Goal: Information Seeking & Learning: Learn about a topic

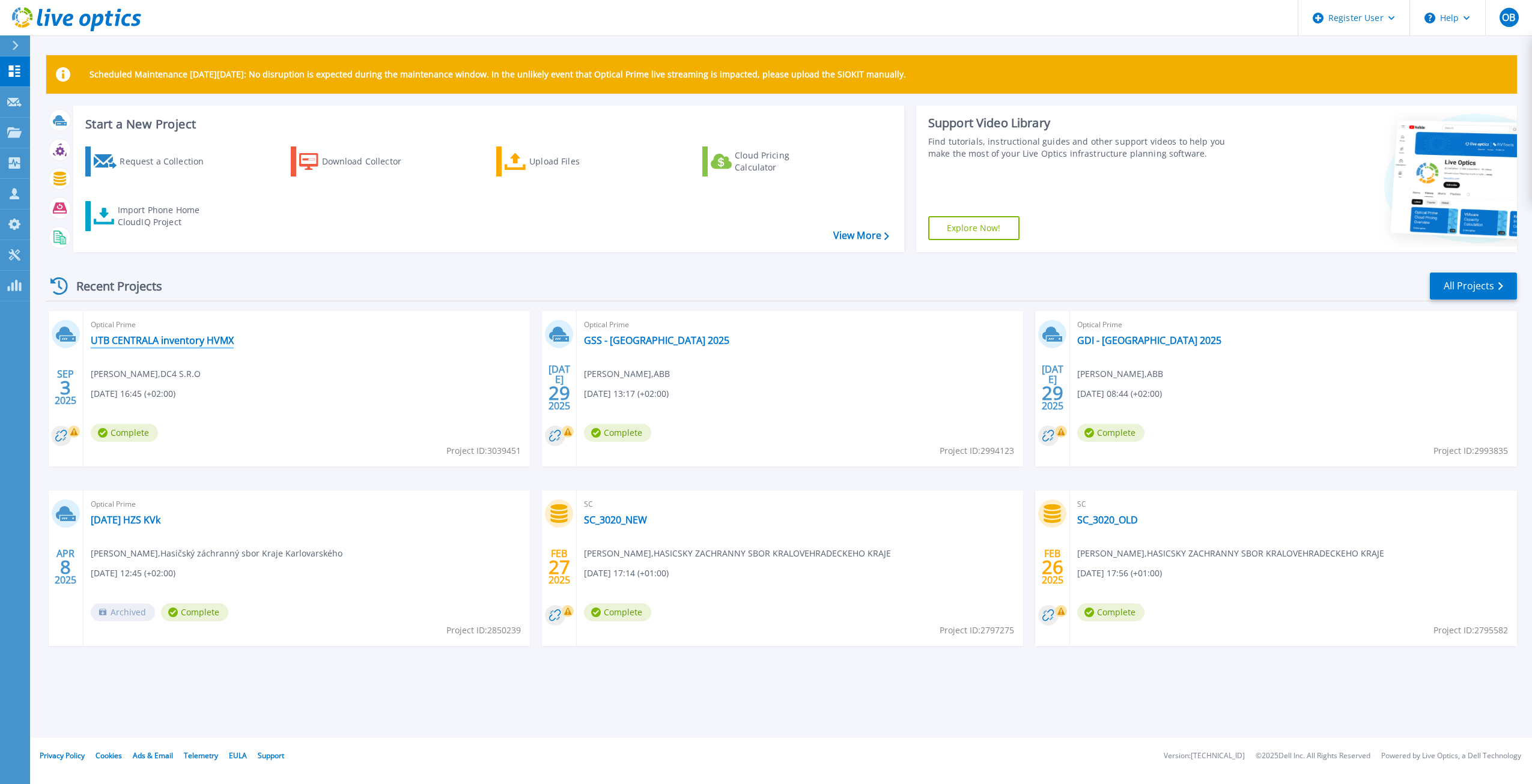
click at [163, 343] on link "UTB CENTRALA inventory HVMX" at bounding box center [162, 341] width 143 height 12
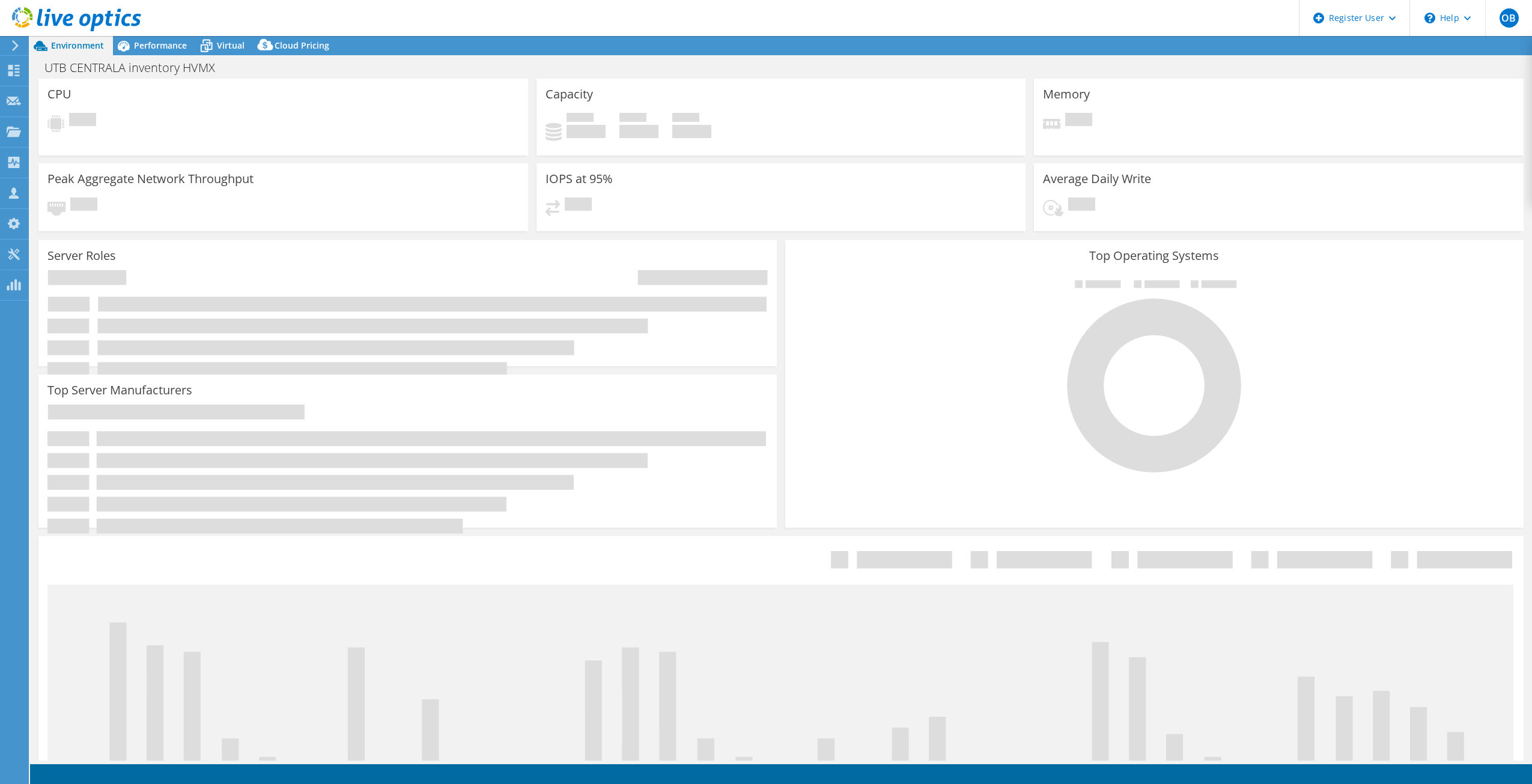
select select "USD"
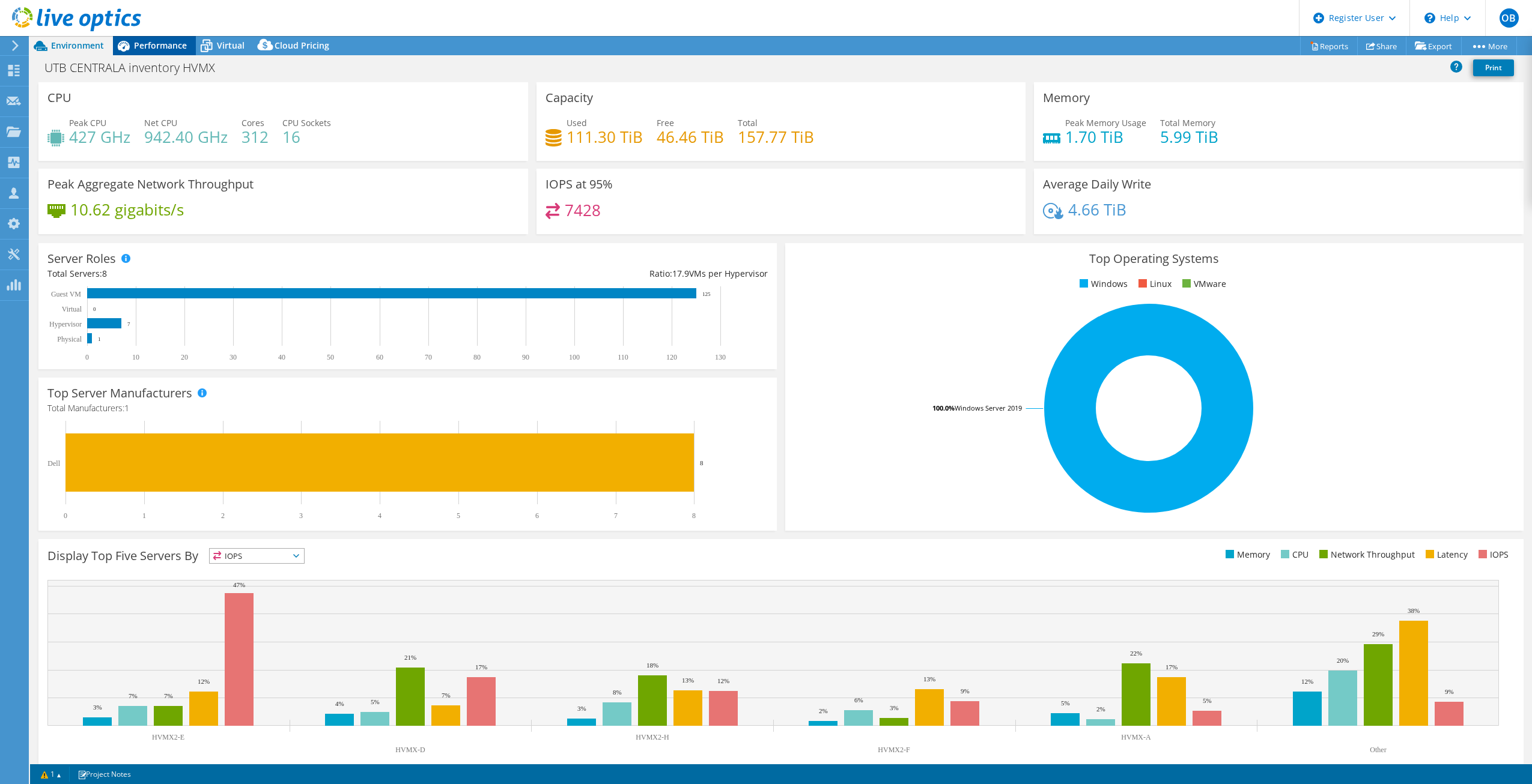
click at [140, 44] on span "Performance" at bounding box center [160, 45] width 53 height 11
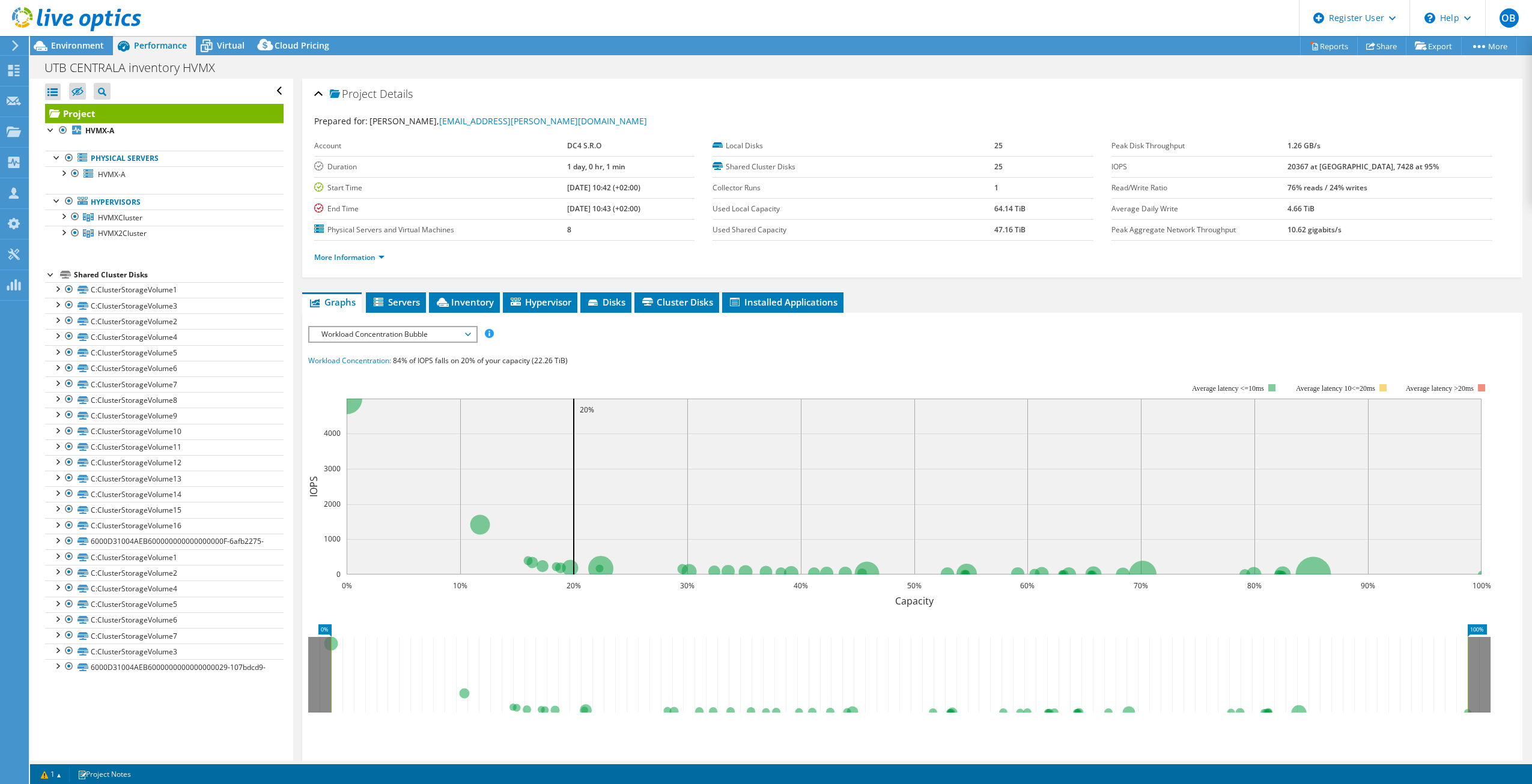
click at [377, 334] on span "Workload Concentration Bubble" at bounding box center [393, 335] width 155 height 15
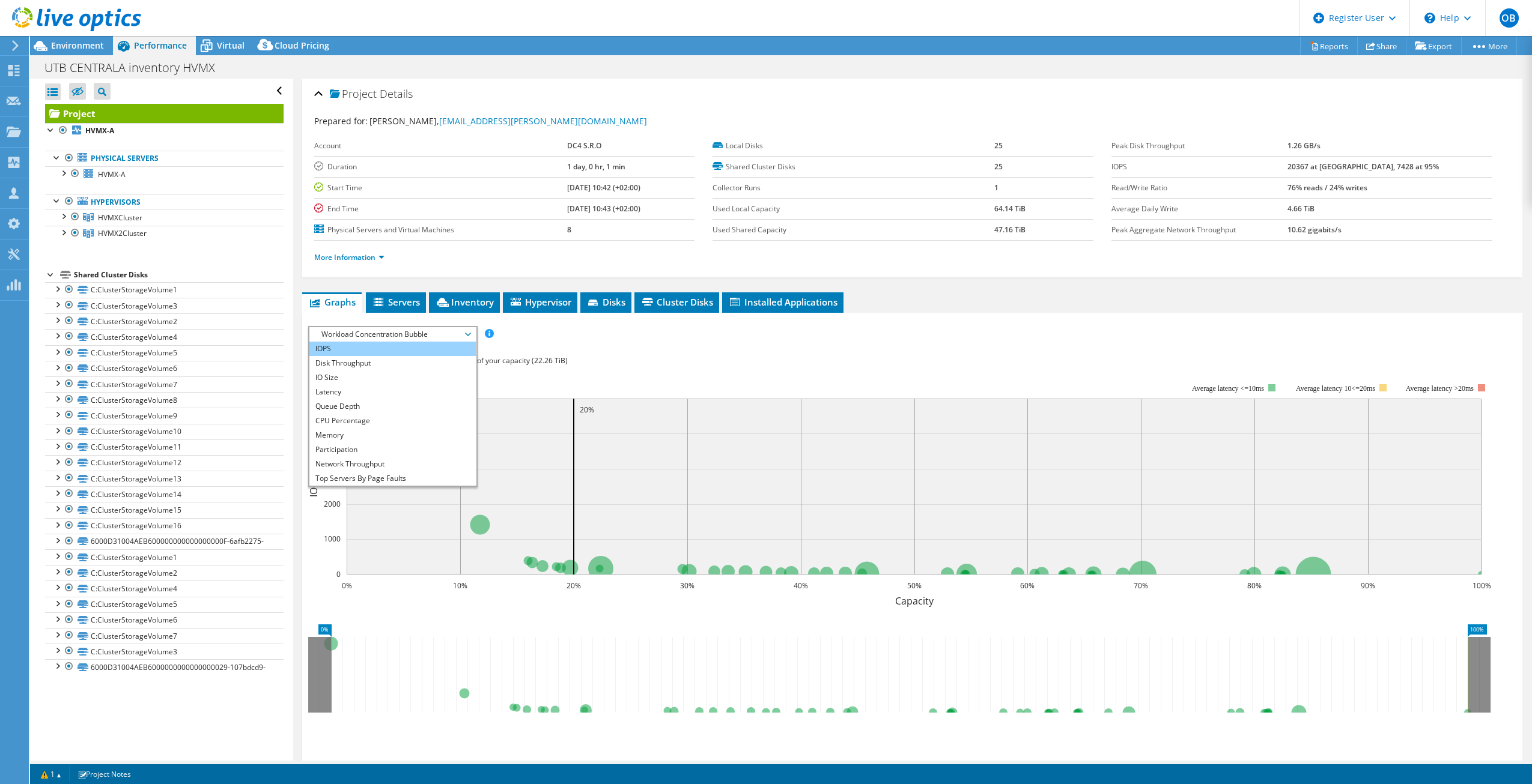
click at [332, 351] on li "IOPS" at bounding box center [392, 349] width 166 height 15
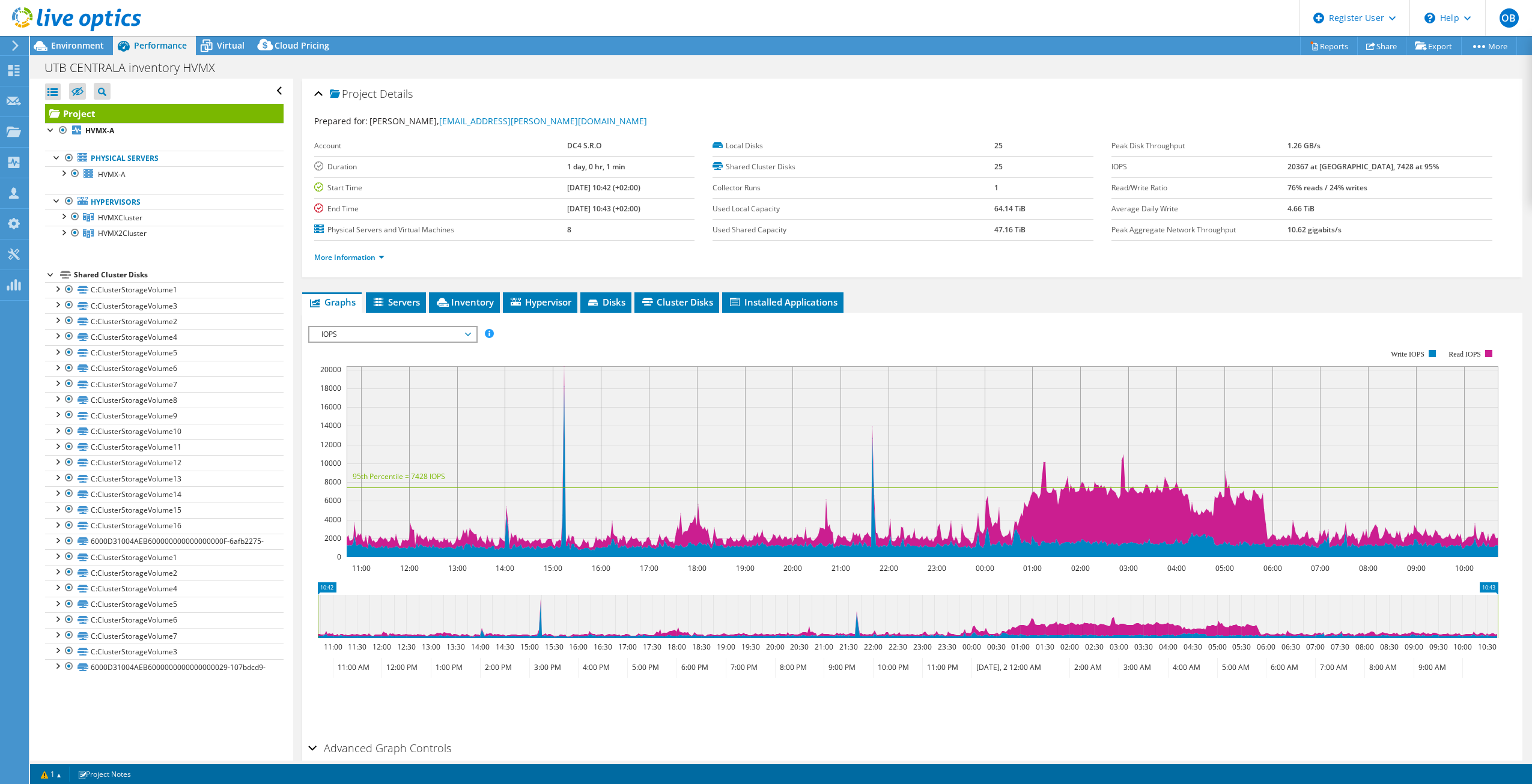
click at [353, 340] on span "IOPS" at bounding box center [393, 335] width 155 height 15
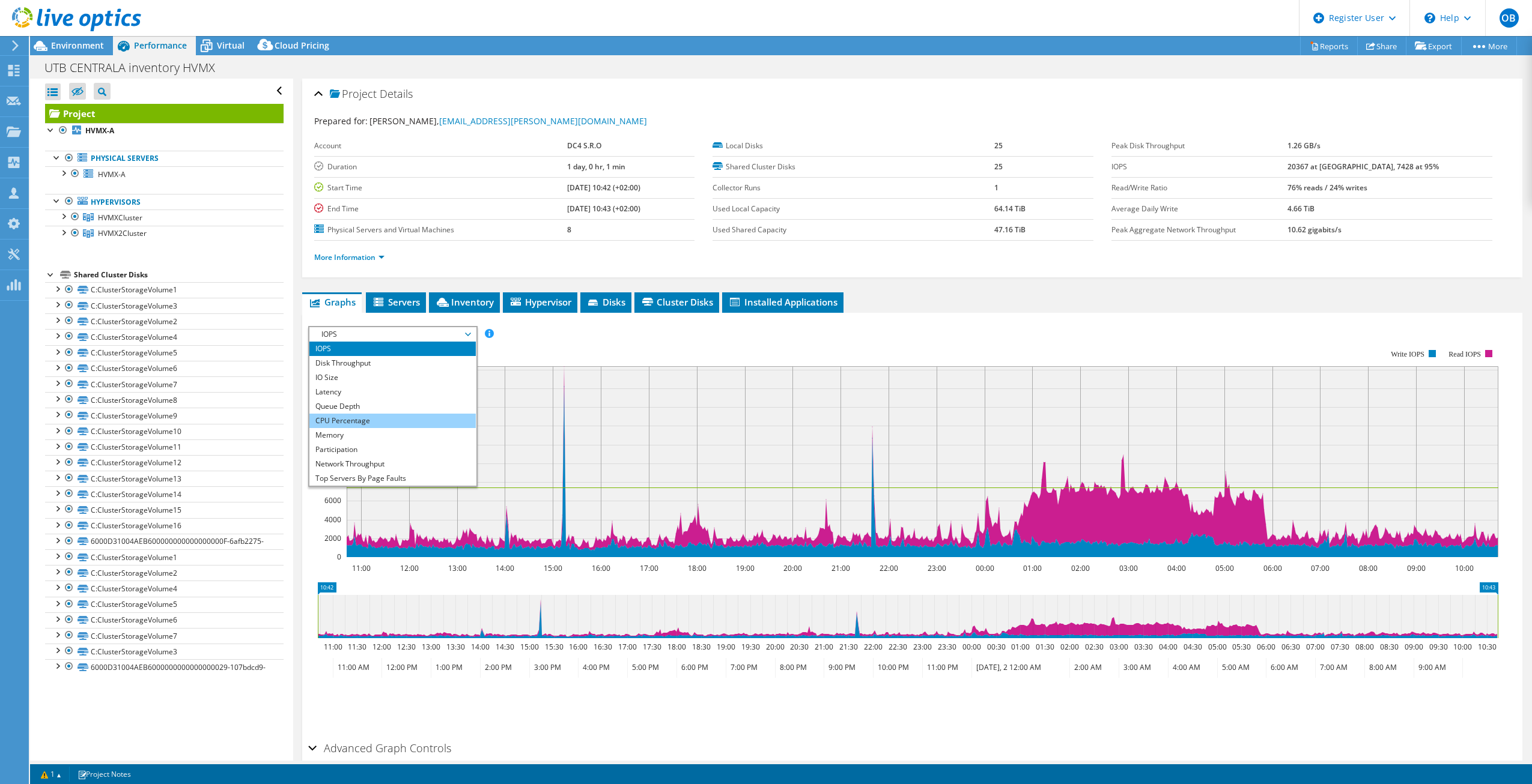
click at [356, 417] on li "CPU Percentage" at bounding box center [392, 421] width 166 height 15
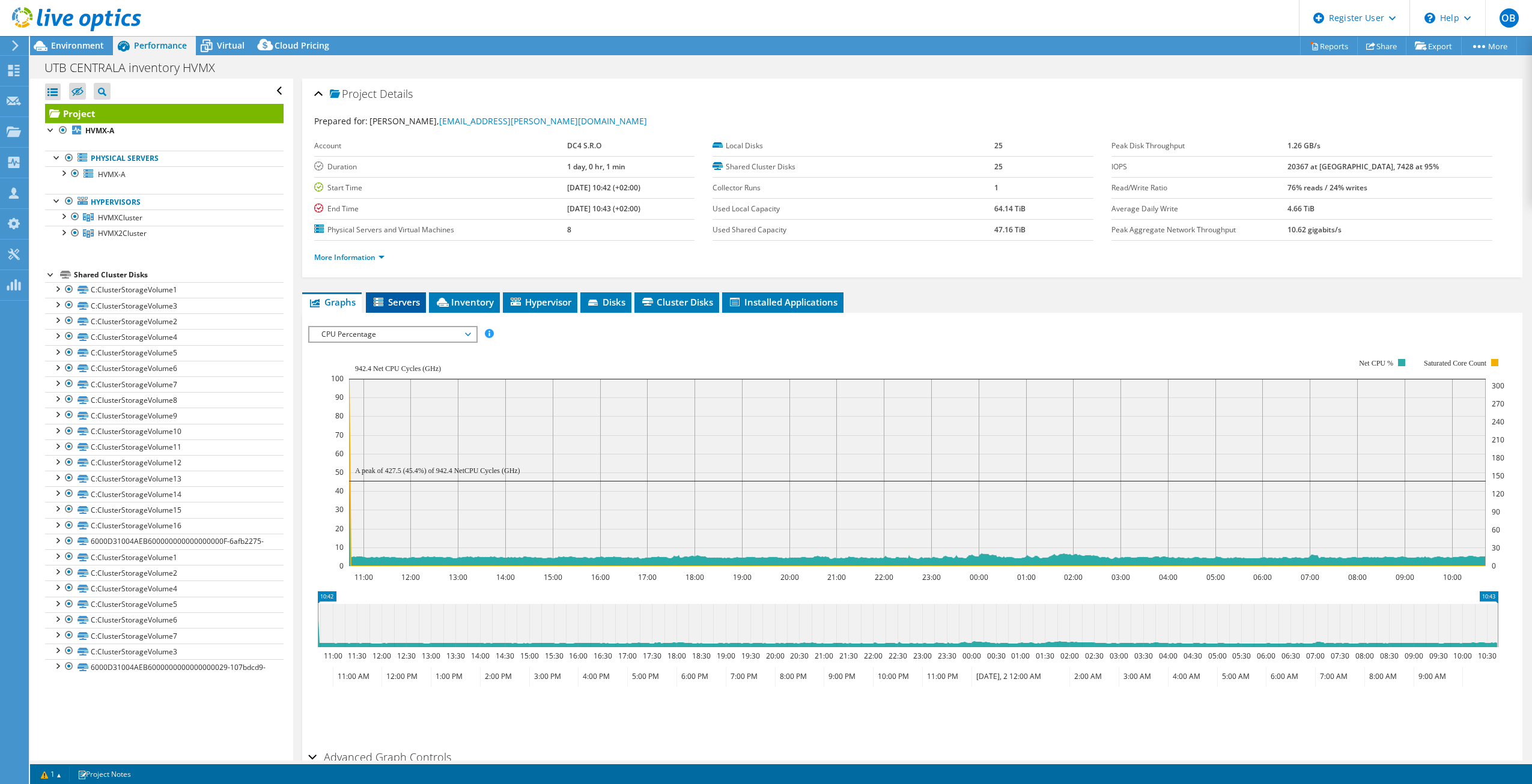
click at [393, 306] on span "Servers" at bounding box center [396, 302] width 48 height 12
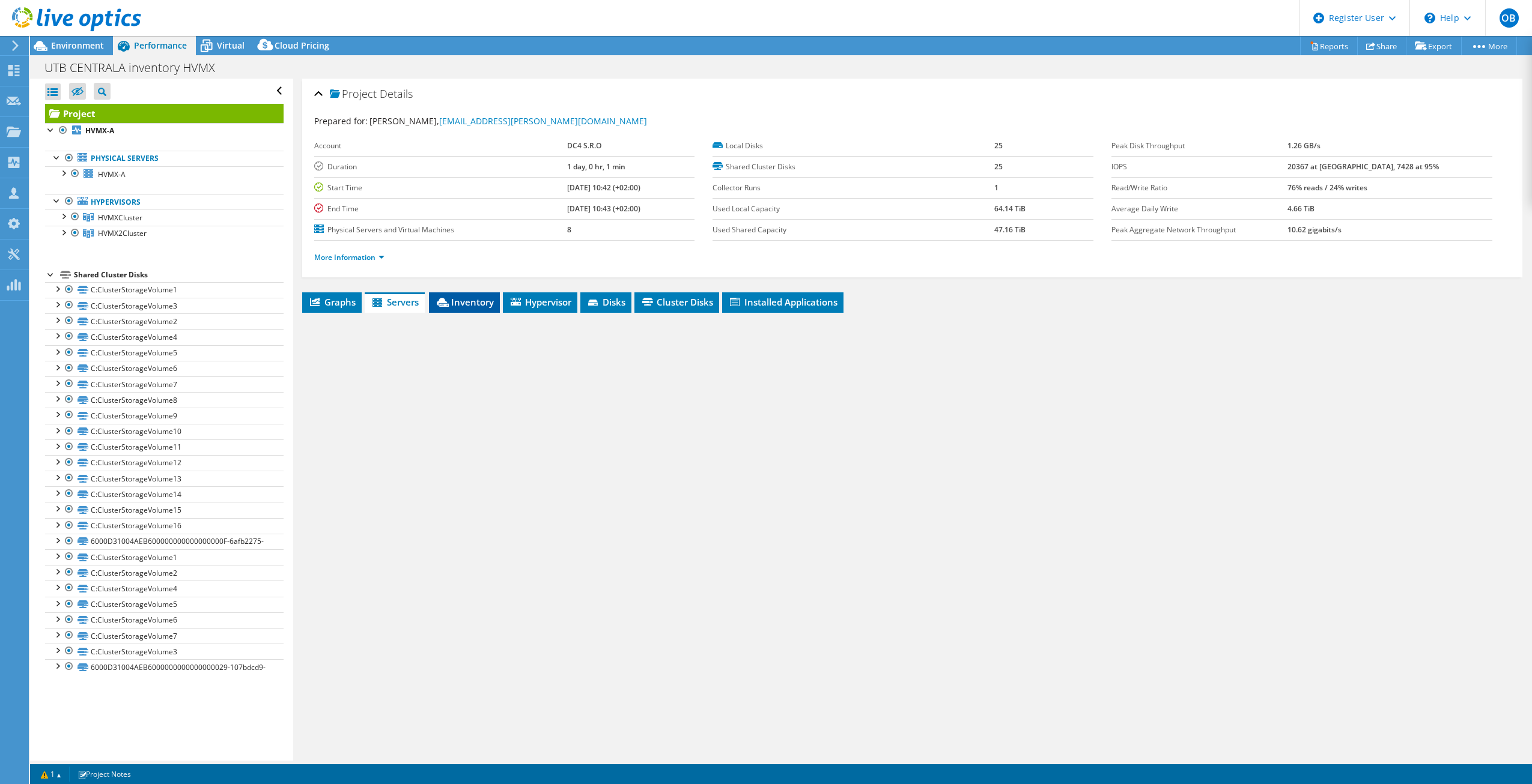
click at [447, 306] on icon at bounding box center [443, 302] width 12 height 9
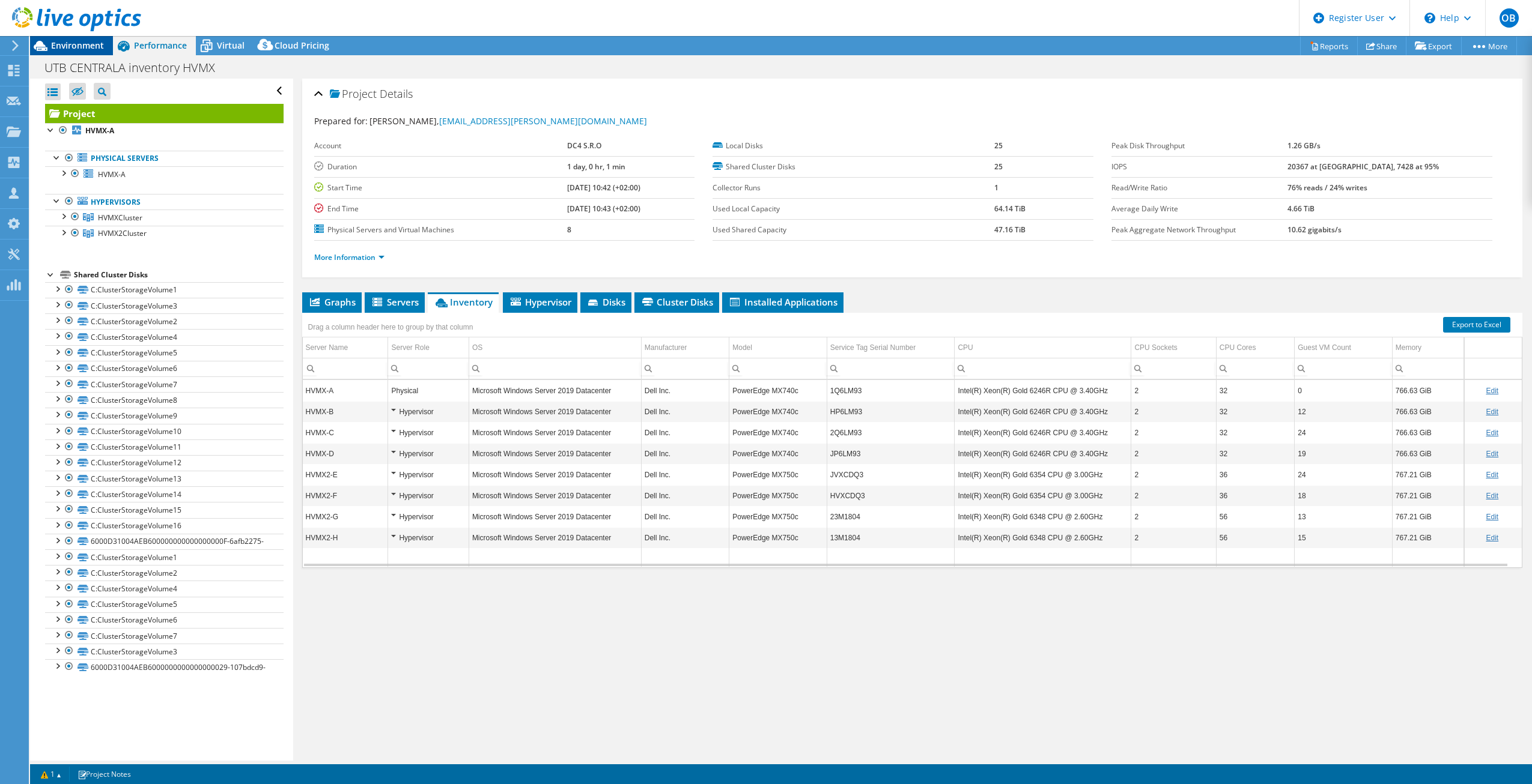
click at [85, 46] on span "Environment" at bounding box center [78, 45] width 53 height 11
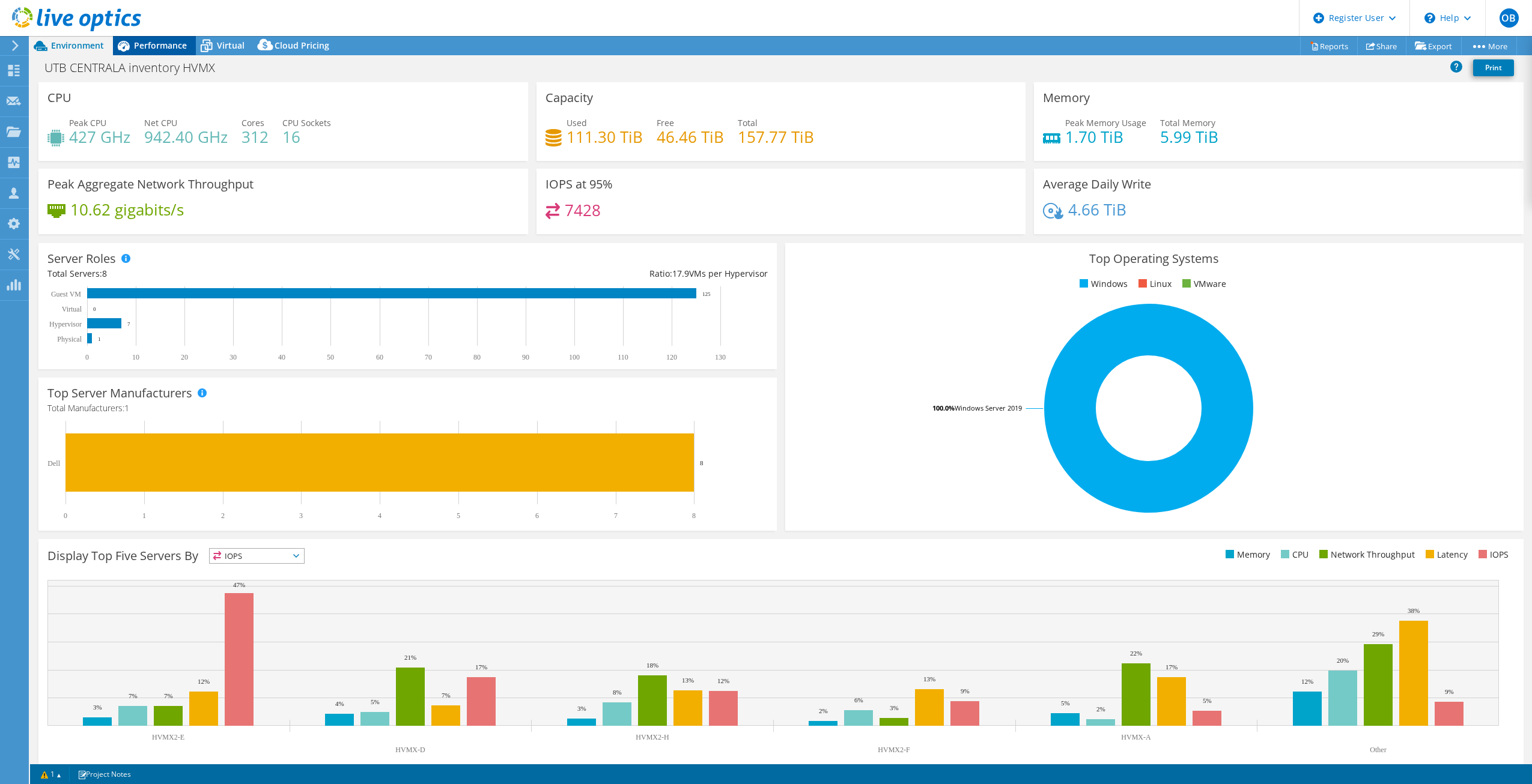
click at [142, 46] on span "Performance" at bounding box center [160, 45] width 53 height 11
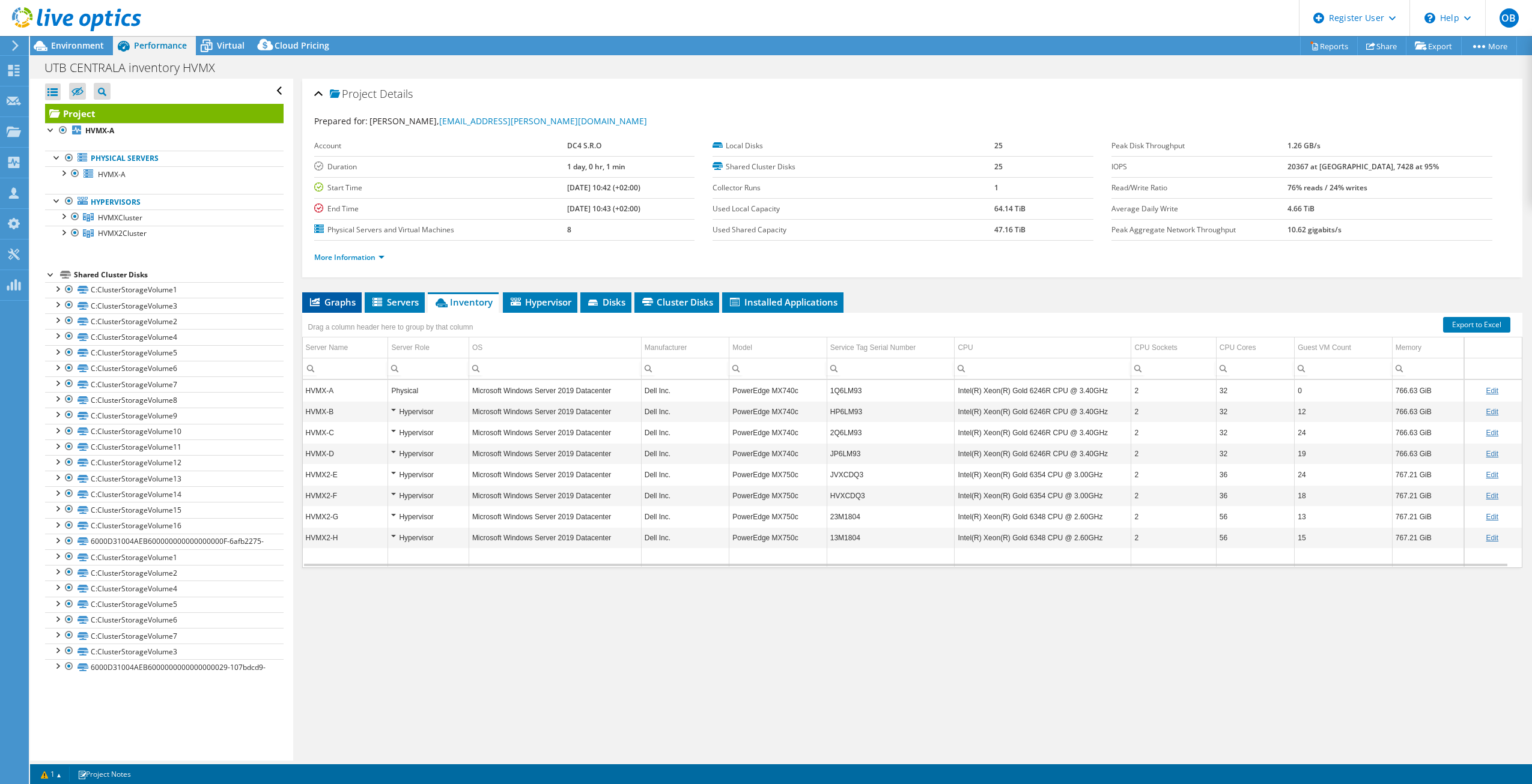
click at [330, 298] on span "Graphs" at bounding box center [332, 302] width 47 height 12
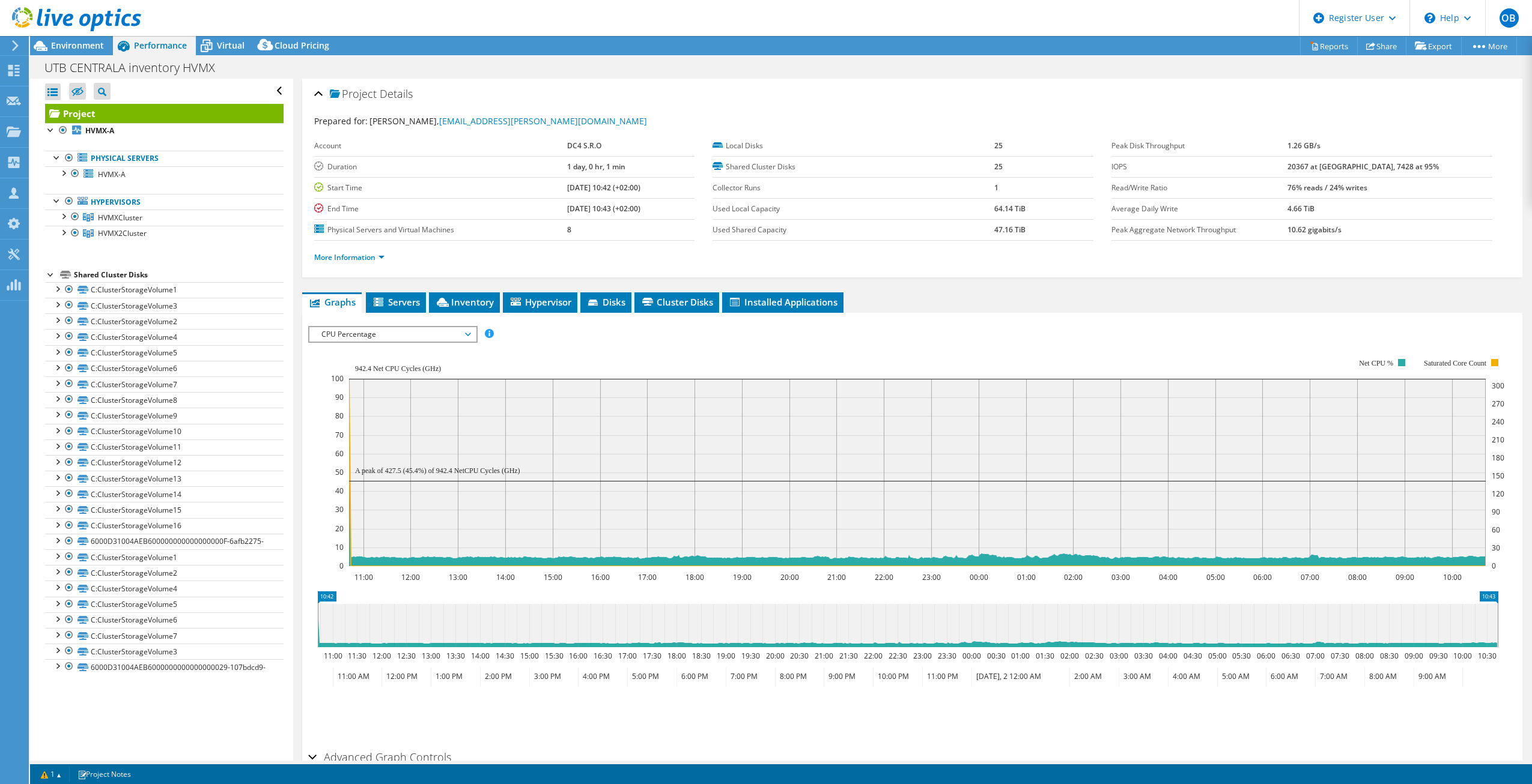
click at [87, 40] on div at bounding box center [70, 20] width 141 height 40
click at [79, 47] on span "Environment" at bounding box center [78, 45] width 53 height 11
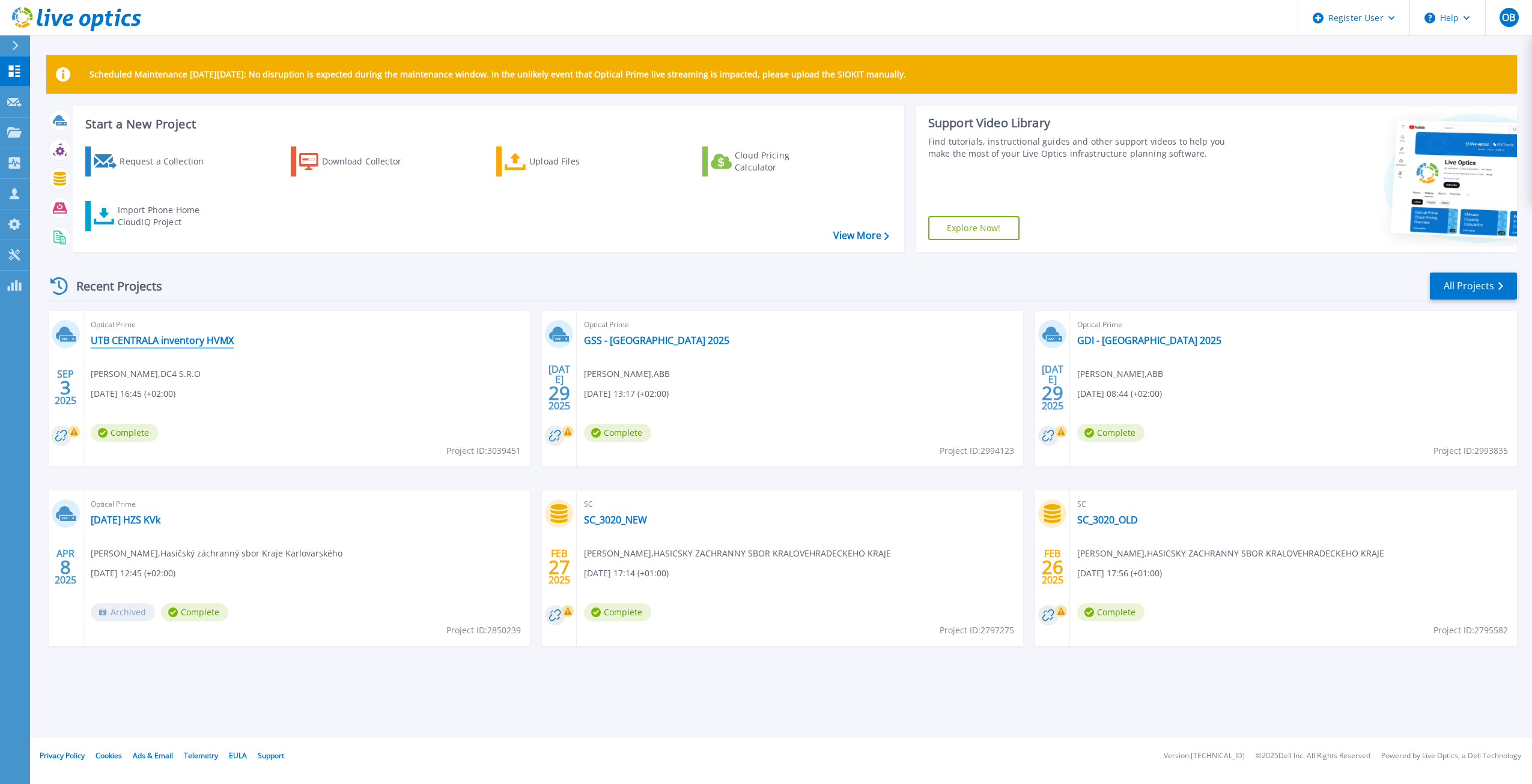
click at [138, 341] on link "UTB CENTRALA inventory HVMX" at bounding box center [162, 341] width 143 height 12
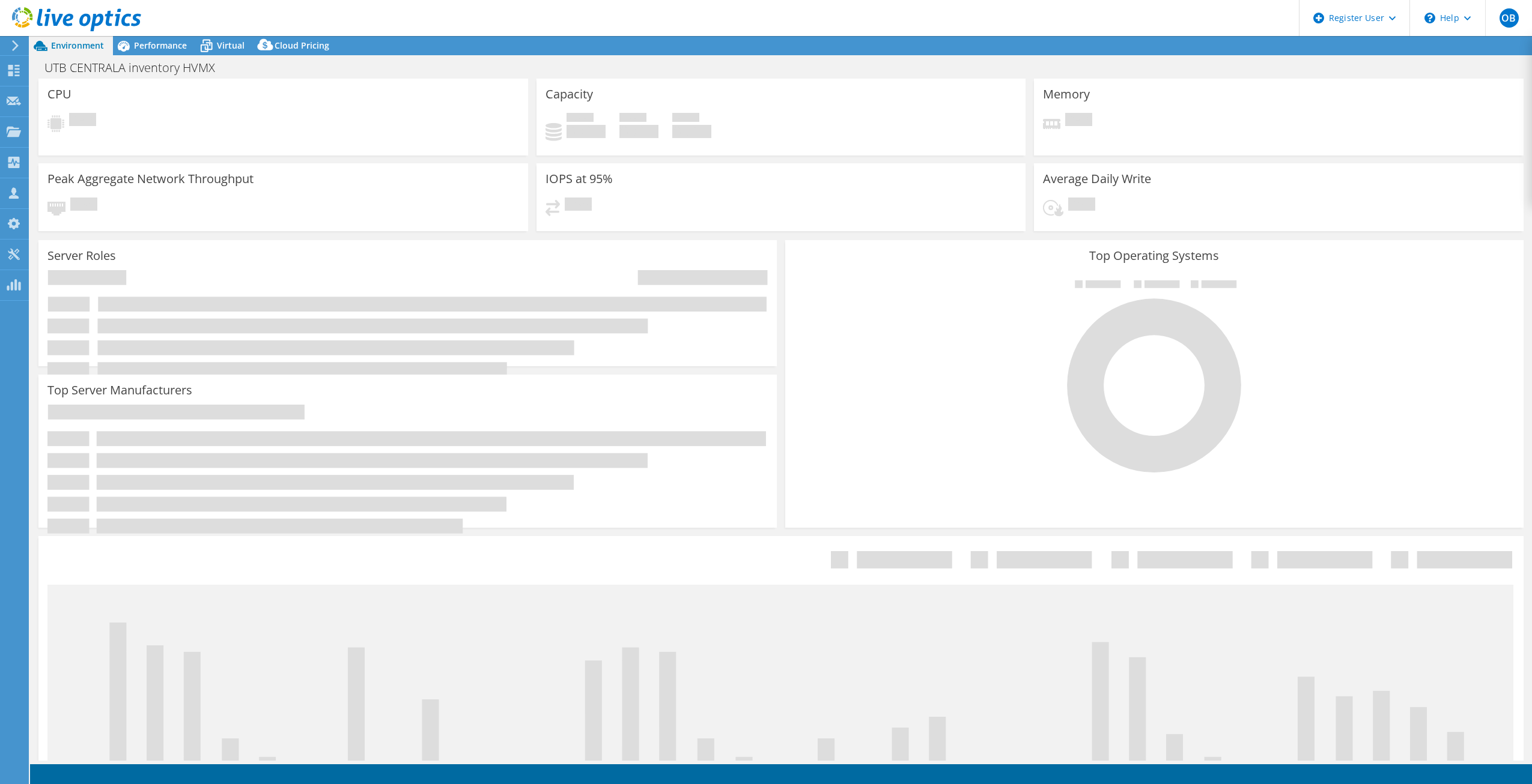
select select "USD"
